Goal: Download file/media

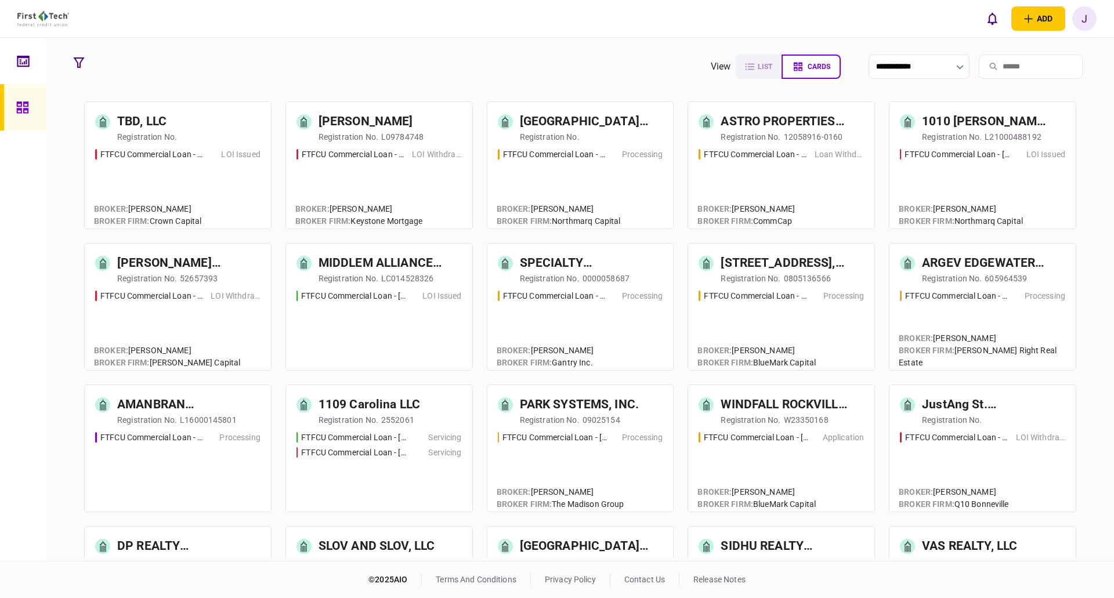
click at [990, 67] on input "search" at bounding box center [1031, 67] width 104 height 24
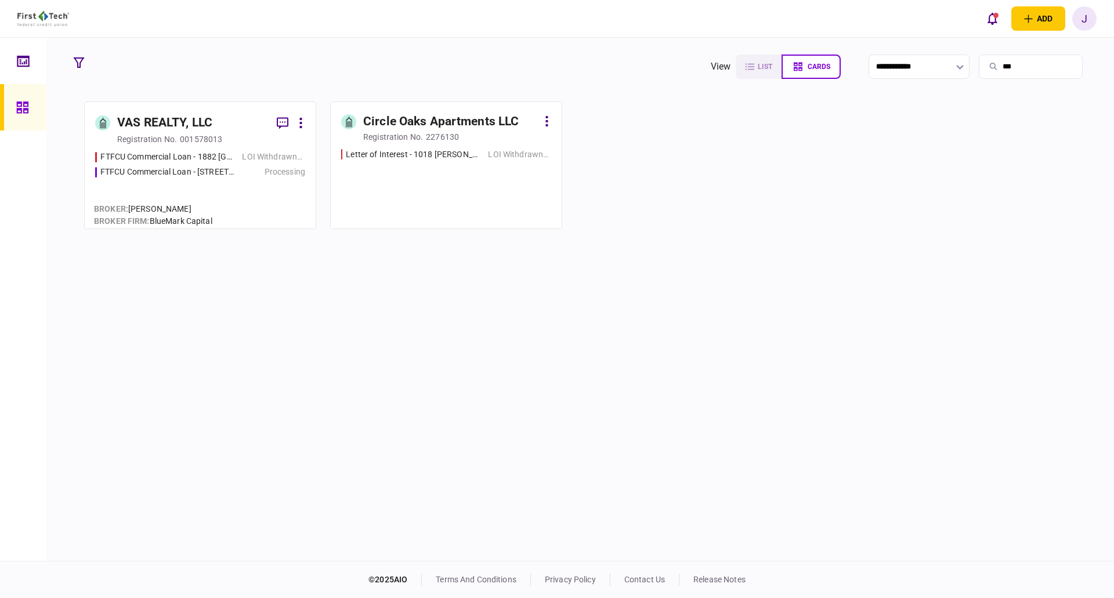
type input "***"
click at [208, 145] on div "001578013" at bounding box center [201, 139] width 42 height 12
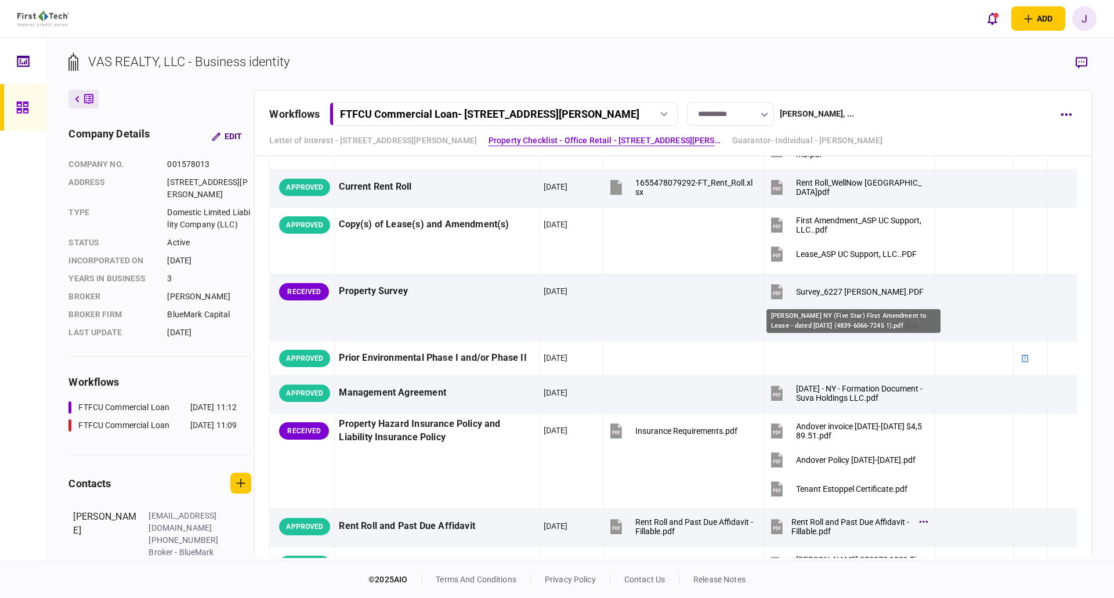
scroll to position [1161, 0]
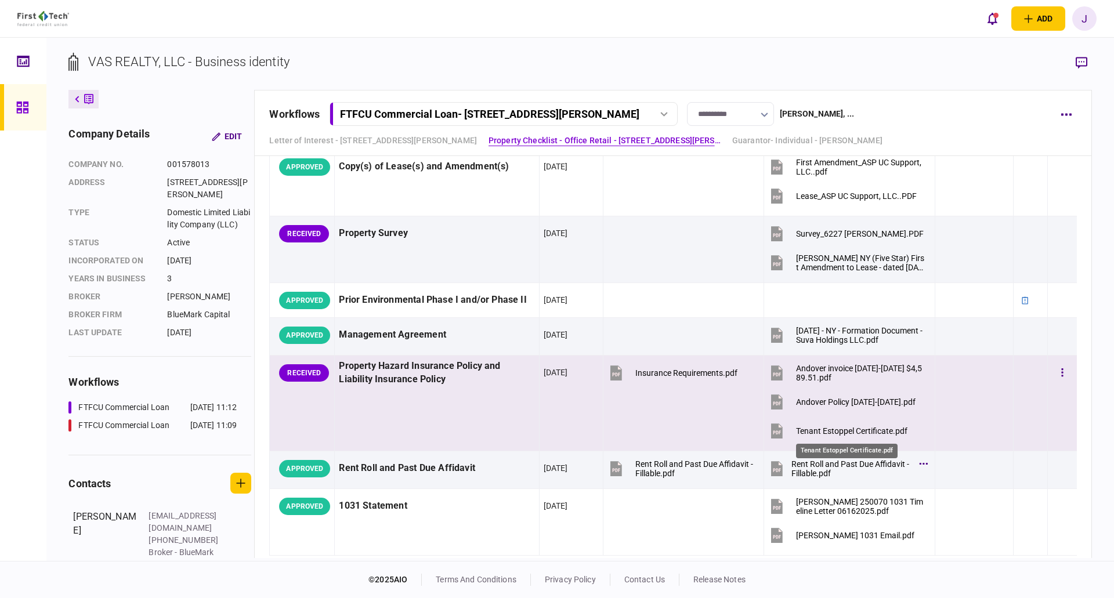
click at [859, 431] on div "Tenant Estoppel Certificate.pdf" at bounding box center [851, 431] width 111 height 9
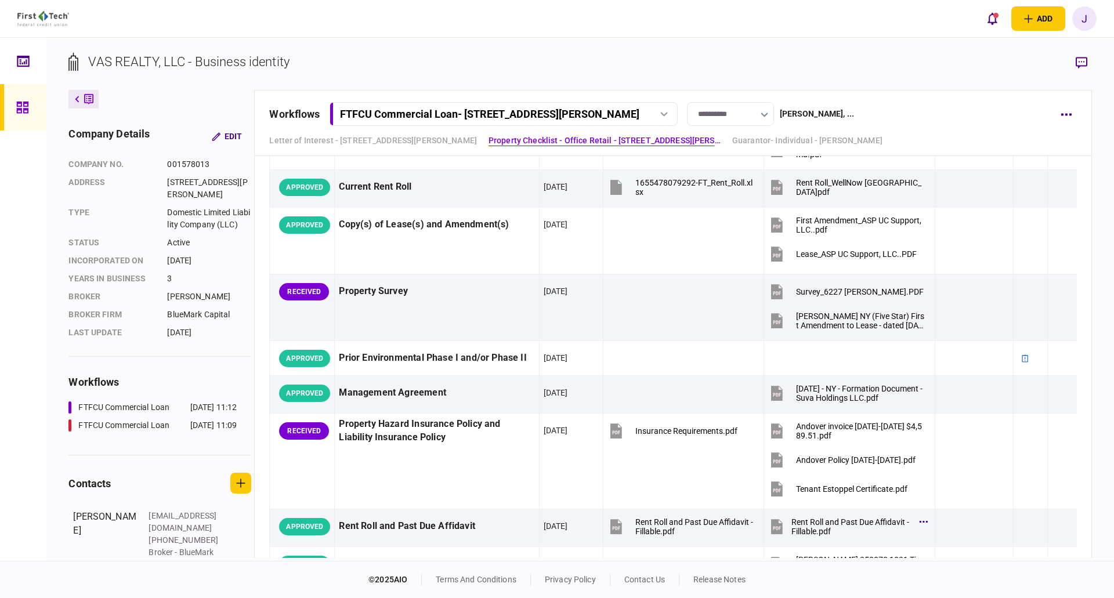
scroll to position [1161, 0]
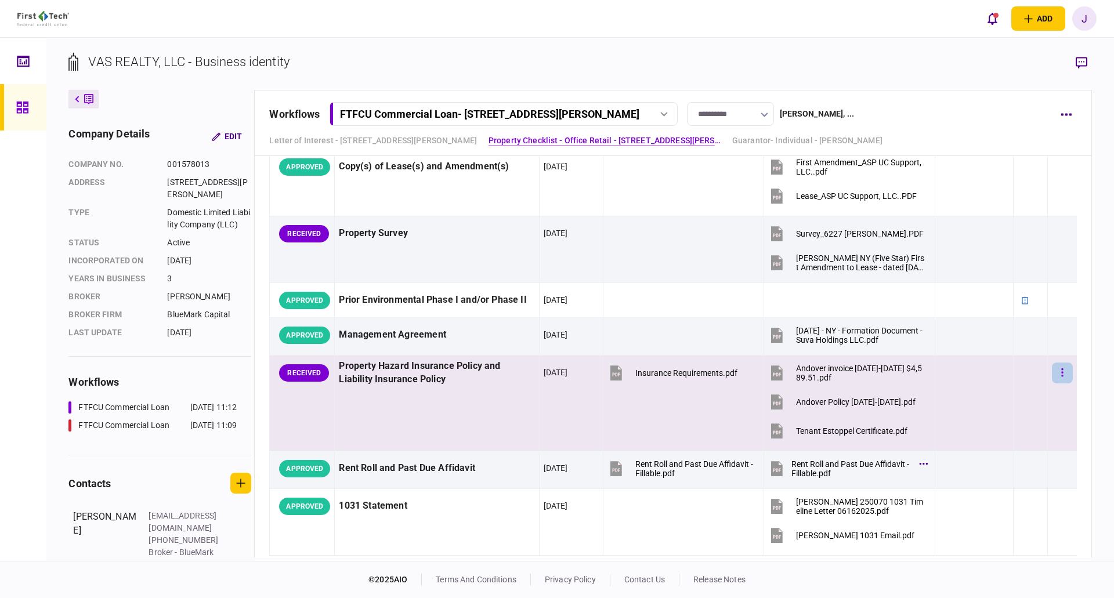
click at [1052, 373] on button "button" at bounding box center [1062, 373] width 21 height 21
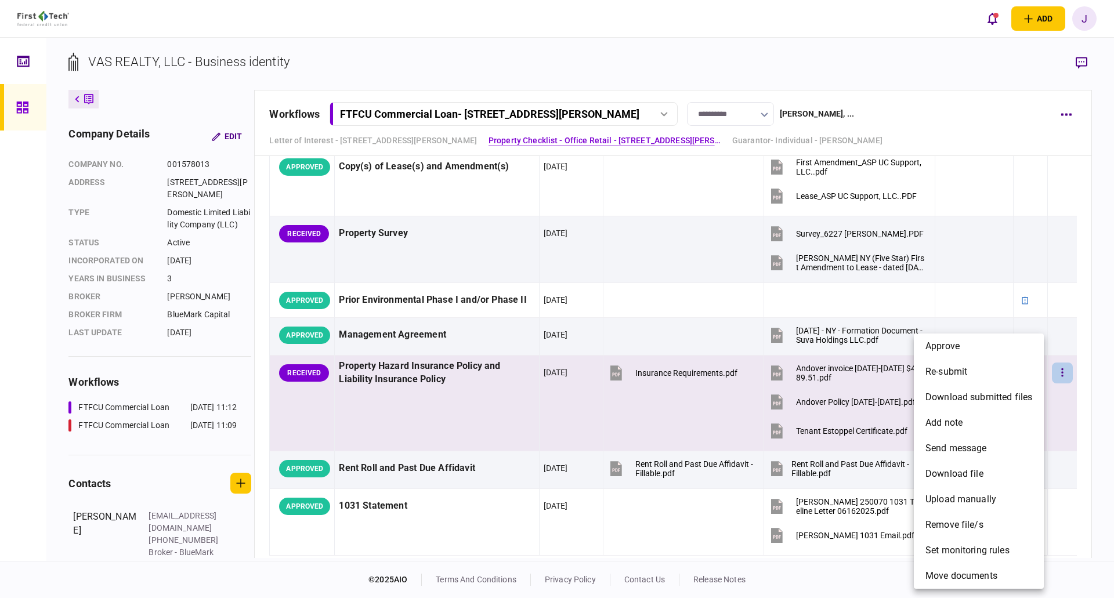
click at [1053, 374] on div at bounding box center [557, 299] width 1114 height 598
